Goal: Navigation & Orientation: Find specific page/section

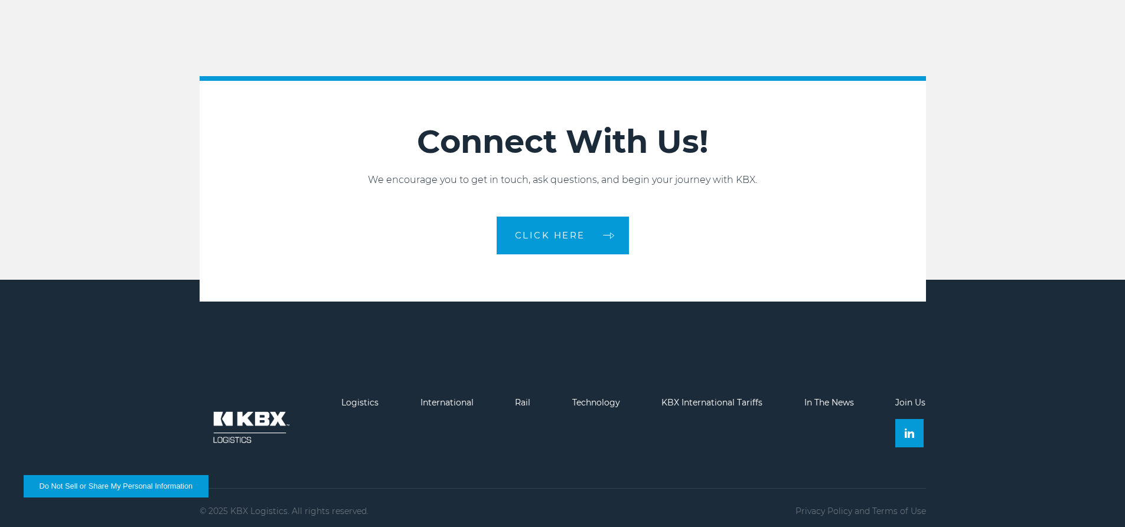
scroll to position [2638, 0]
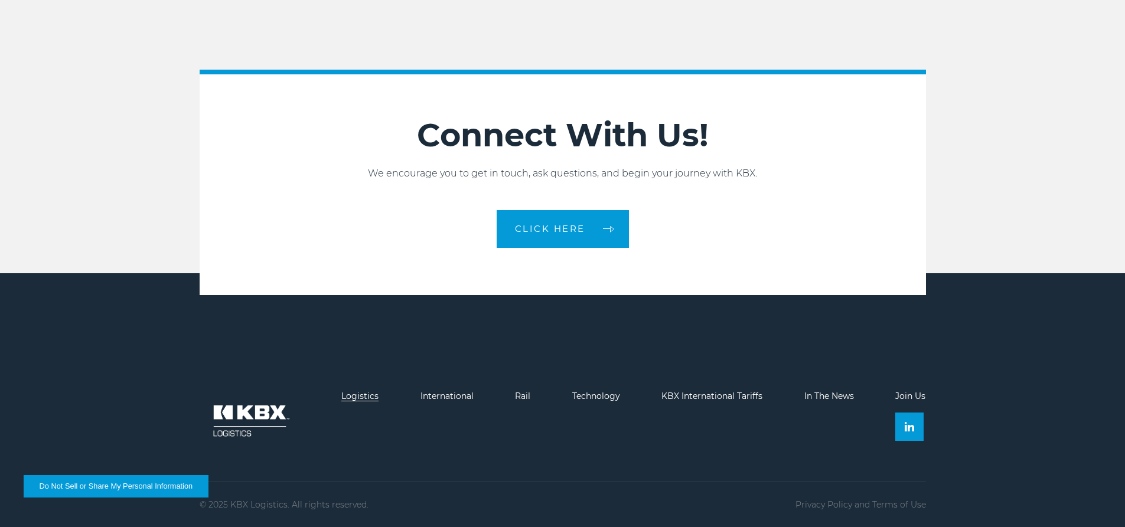
click at [345, 393] on link "Logistics" at bounding box center [359, 396] width 37 height 11
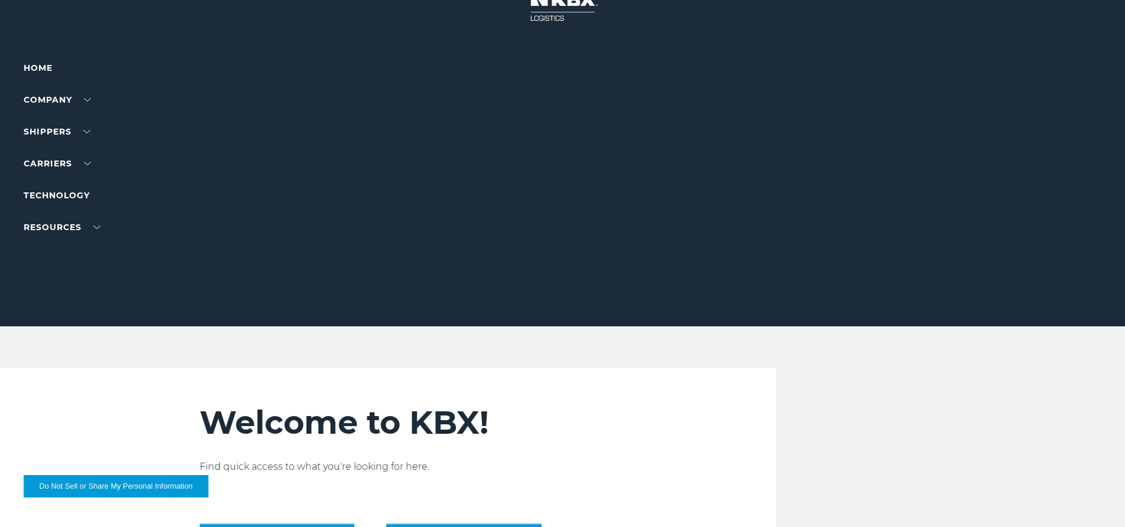
scroll to position [0, 0]
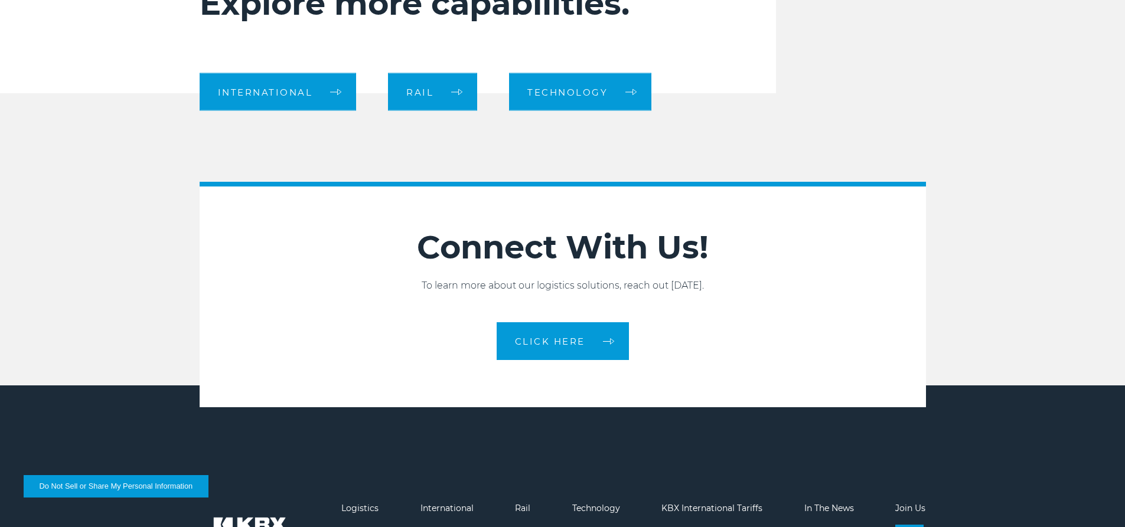
scroll to position [1361, 0]
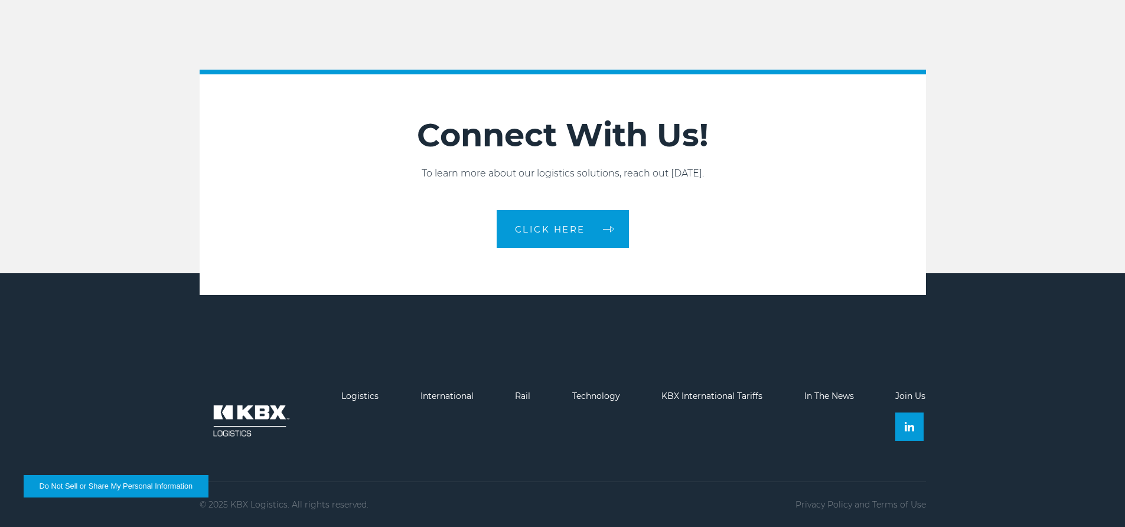
click at [906, 398] on link "Join Us" at bounding box center [910, 396] width 30 height 11
